Goal: Task Accomplishment & Management: Complete application form

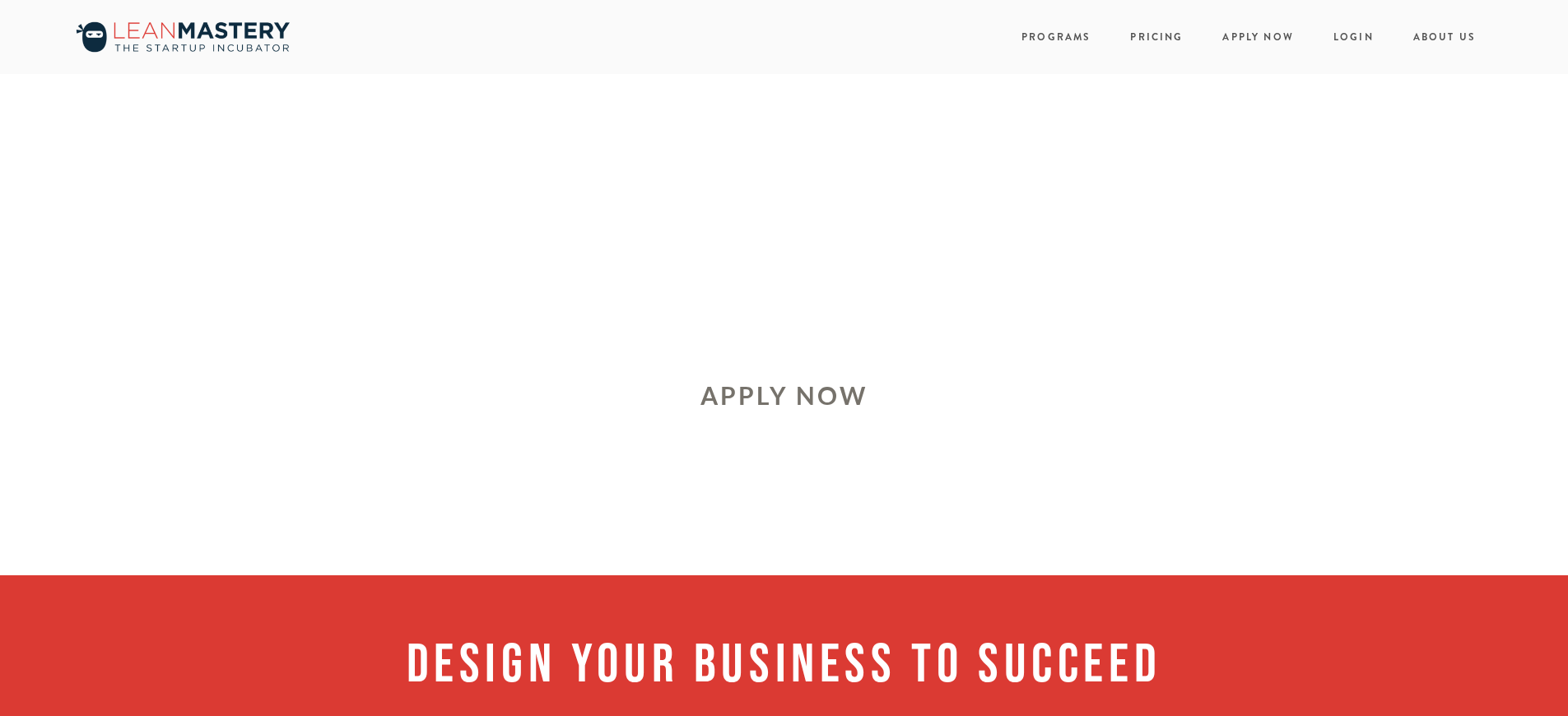
scroll to position [2452, 0]
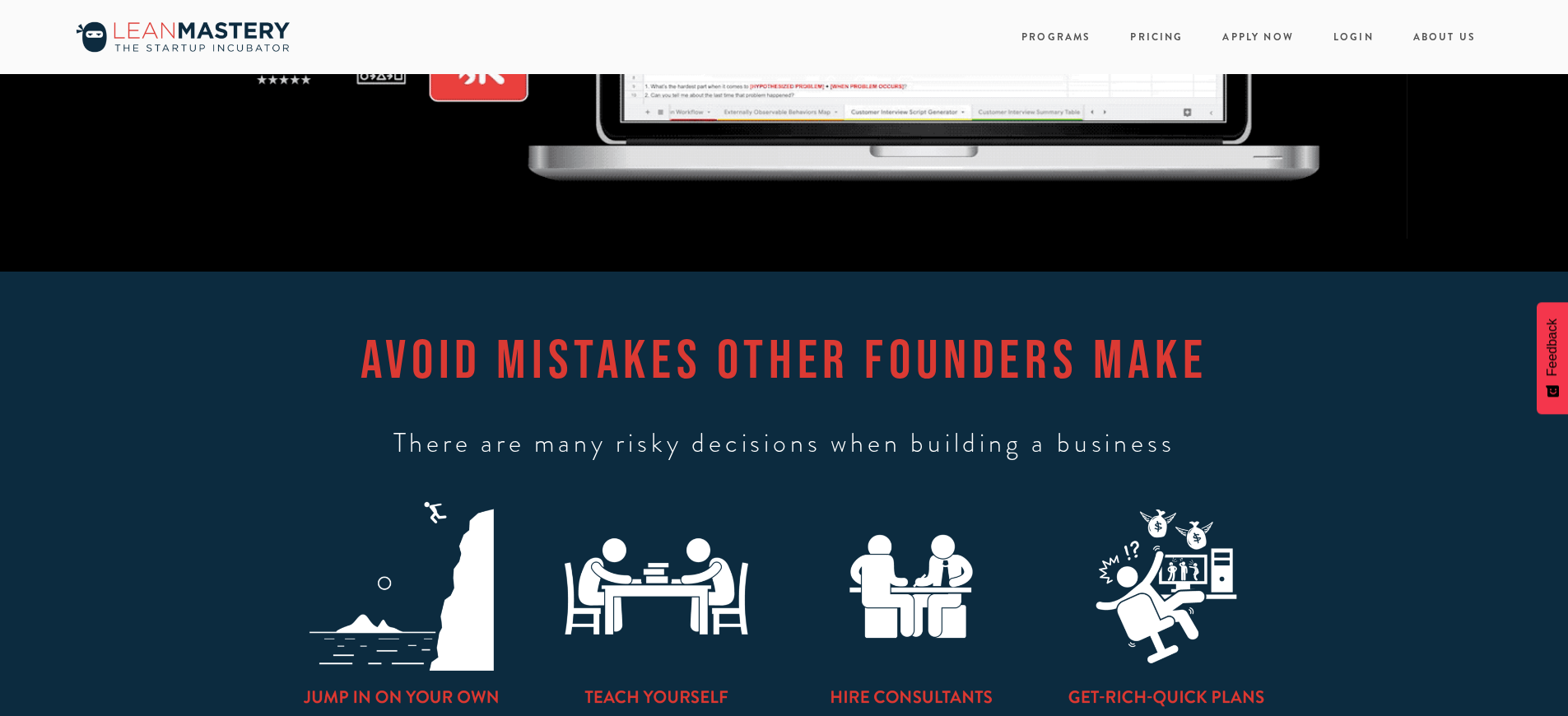
click at [784, 358] on h1 "AVOID MISTAKES OTHER FOUNDERS MAKE" at bounding box center [784, 359] width 1501 height 60
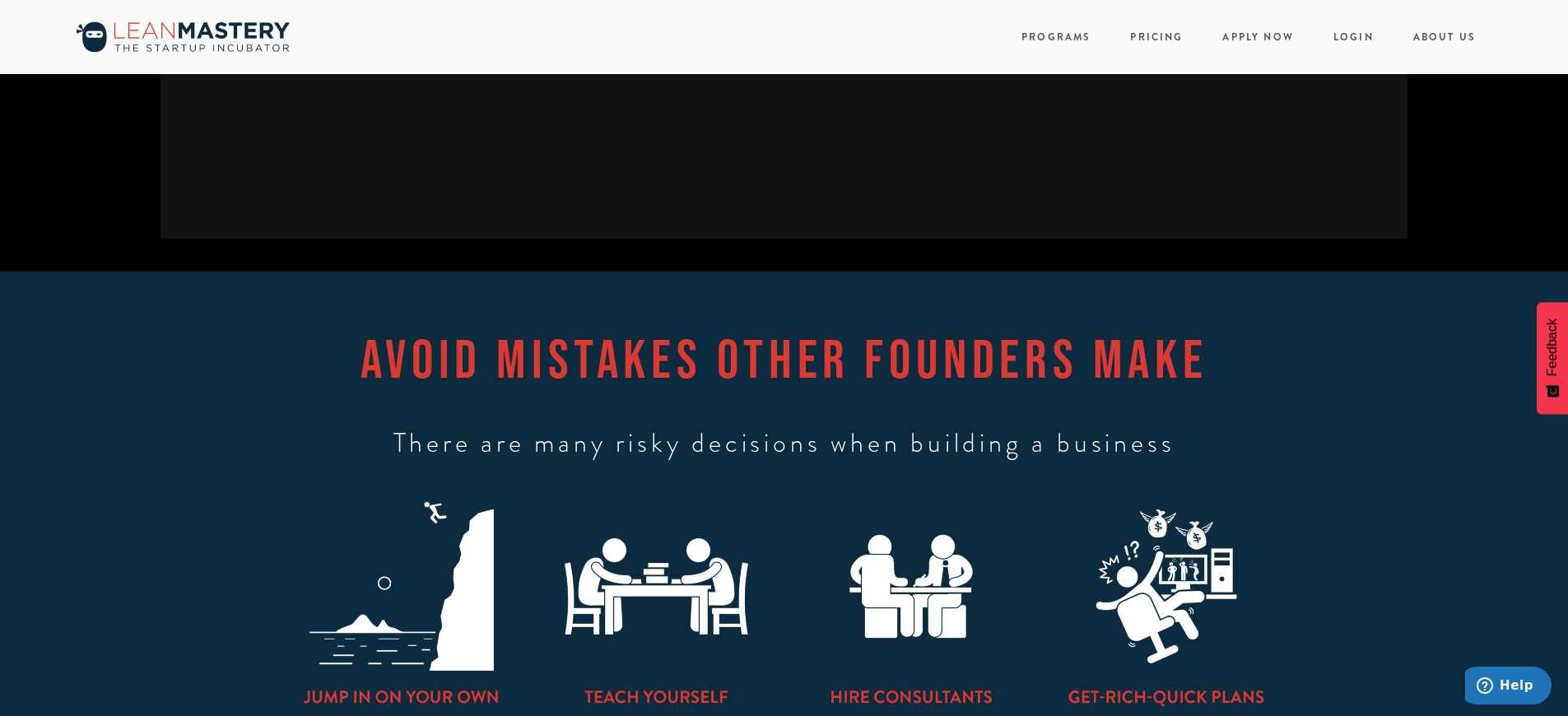
scroll to position [0, 0]
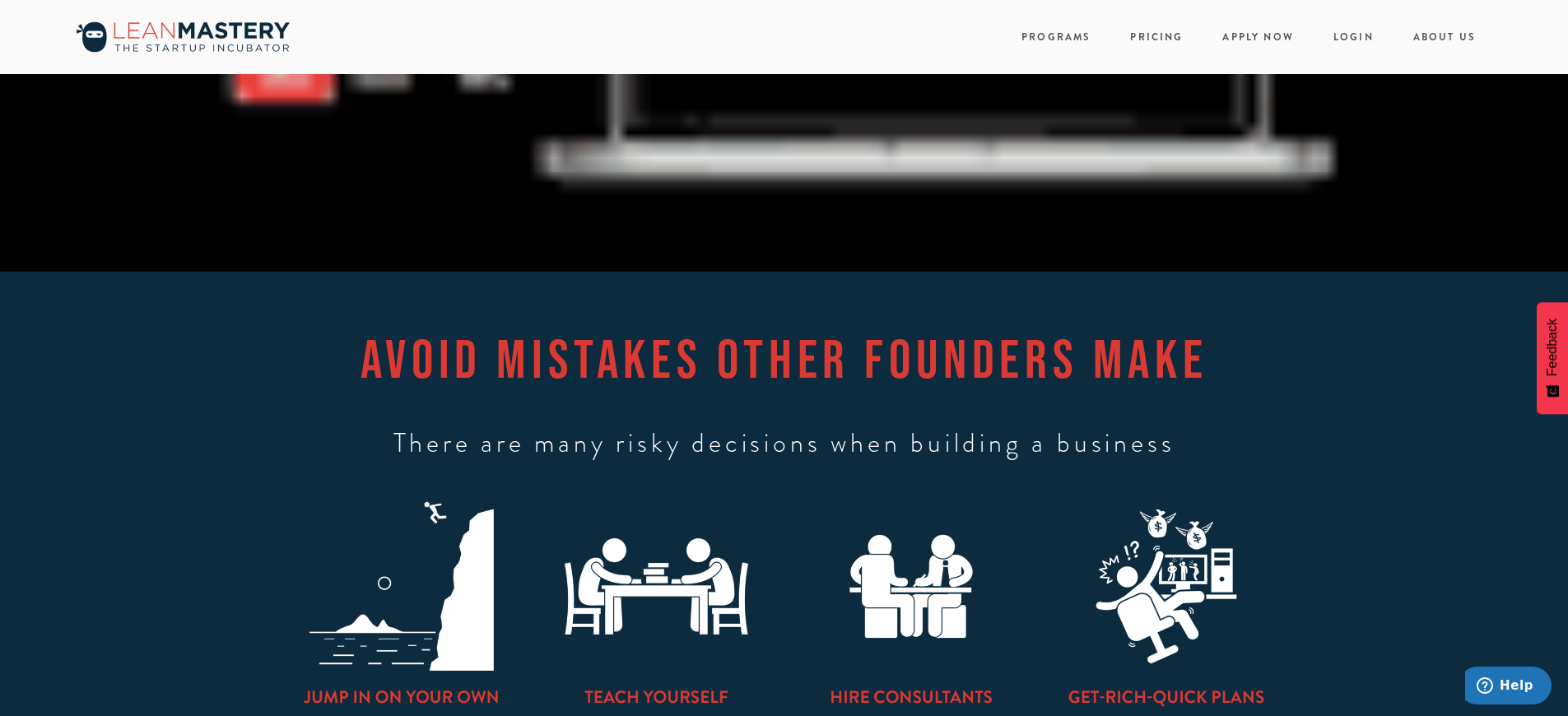
click at [784, 358] on h1 "AVOID MISTAKES OTHER FOUNDERS MAKE" at bounding box center [784, 359] width 1501 height 60
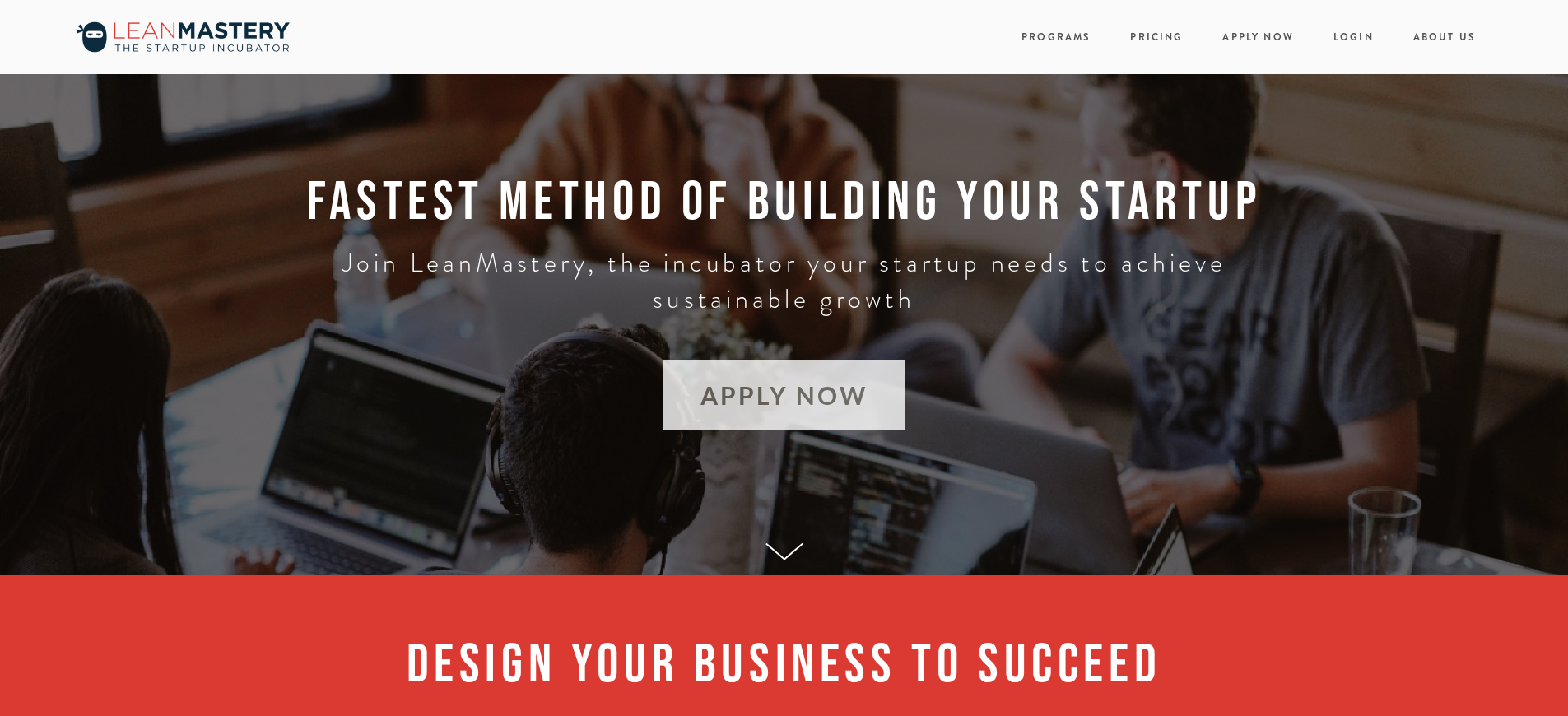
click at [784, 395] on link "APPLY NOW" at bounding box center [784, 395] width 242 height 71
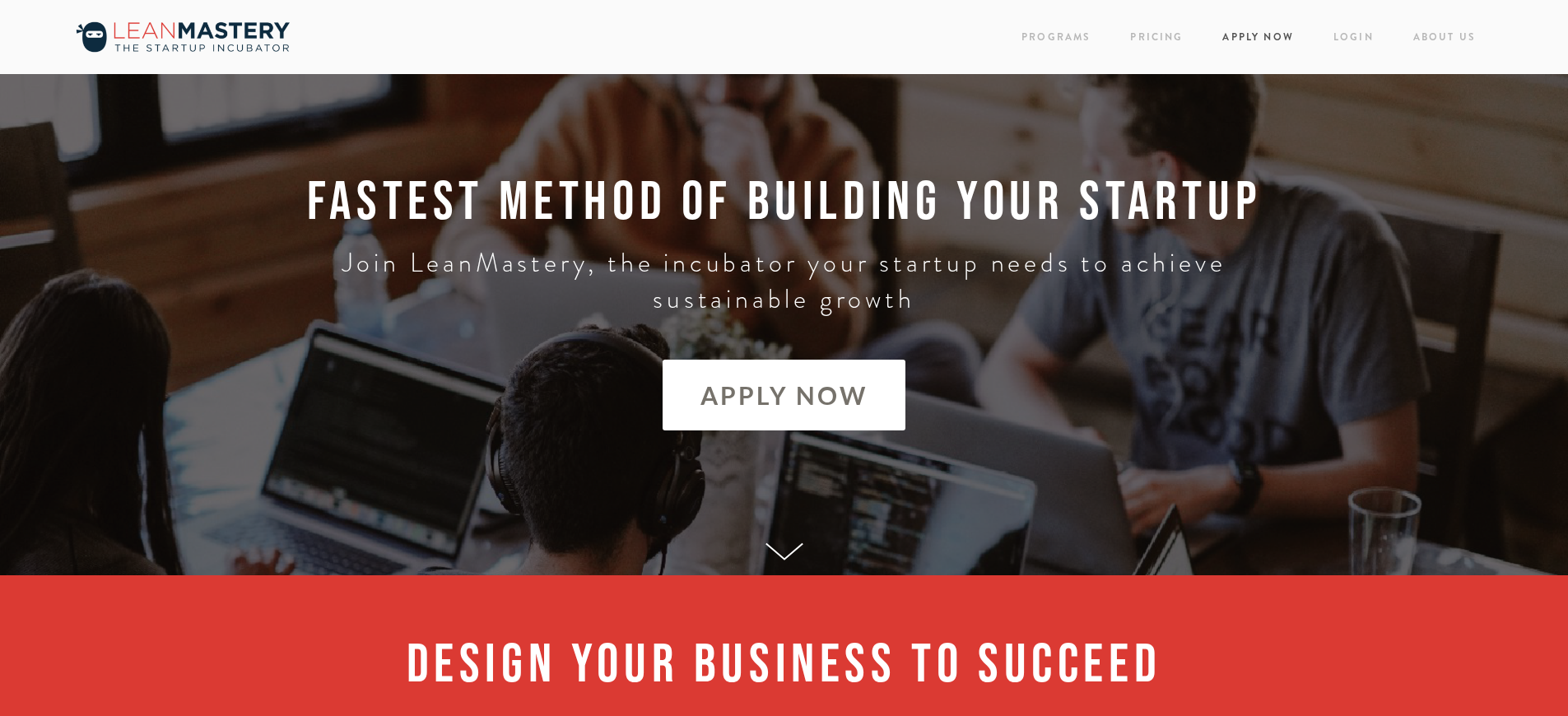
click at [1260, 37] on link "Apply Now" at bounding box center [1257, 37] width 71 height 22
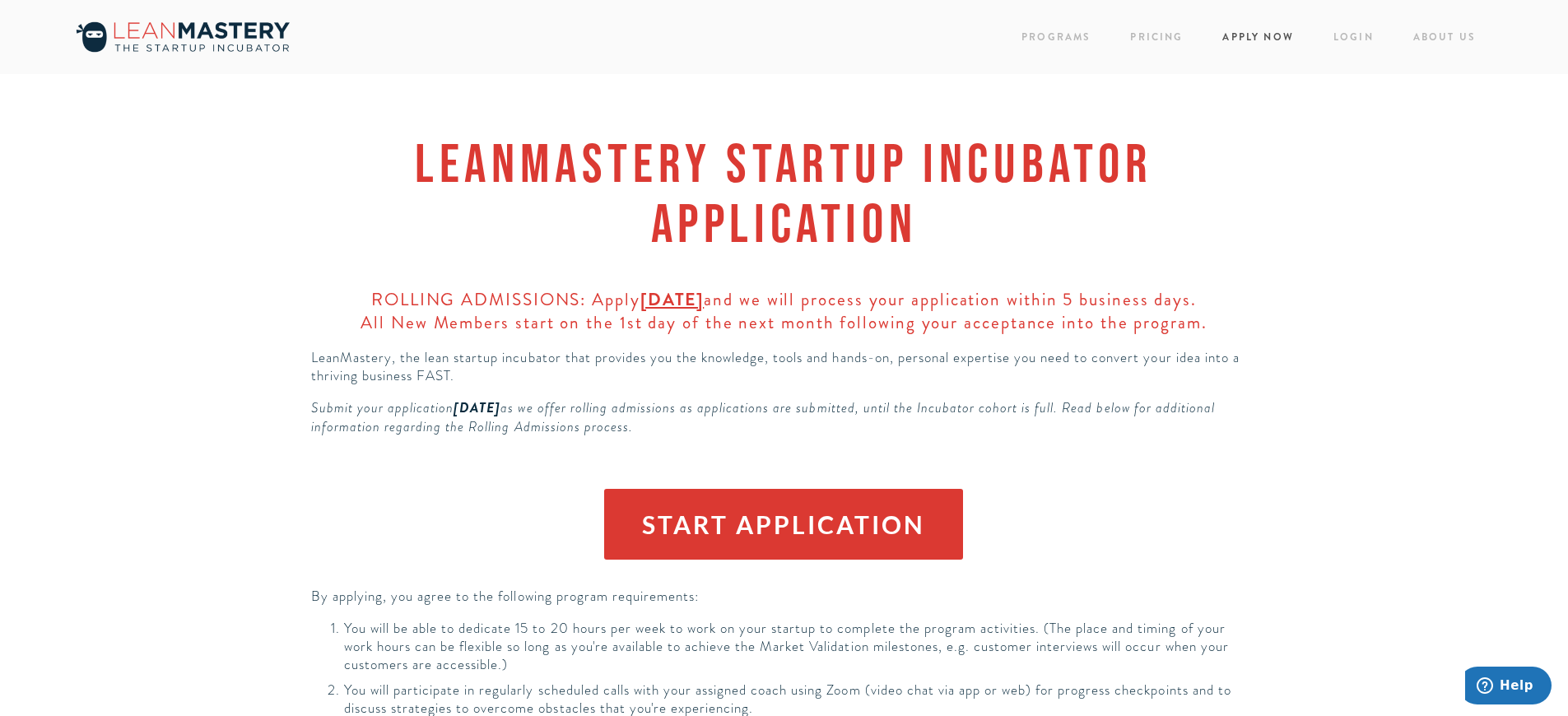
click at [1260, 37] on link "Apply Now" at bounding box center [1257, 37] width 71 height 22
